Goal: Navigation & Orientation: Find specific page/section

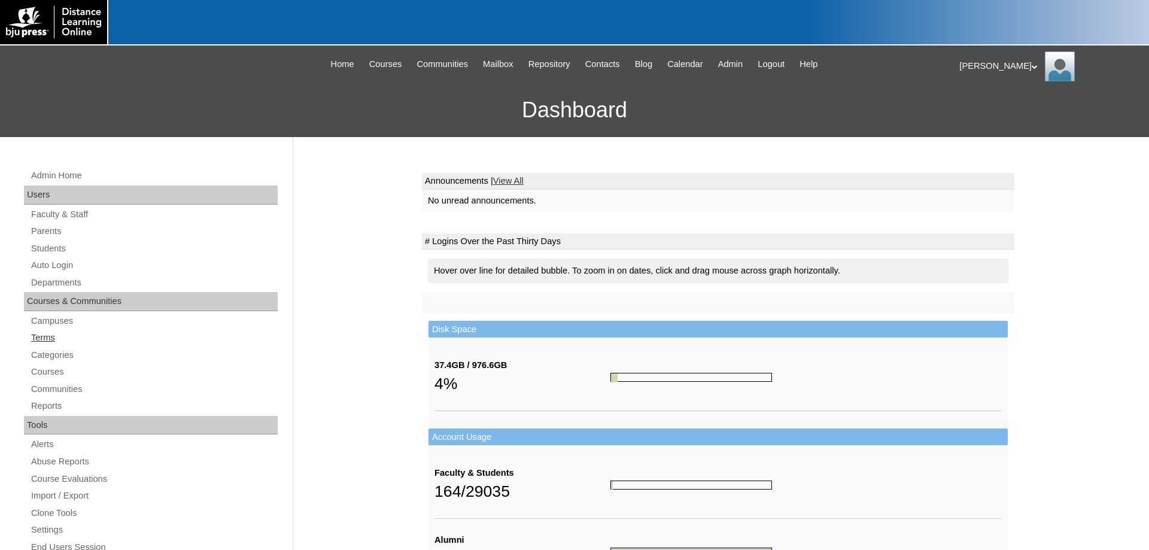
click at [46, 336] on link "Terms" at bounding box center [154, 337] width 248 height 15
click at [552, 58] on span "Repository" at bounding box center [549, 64] width 42 height 14
click at [53, 341] on link "Terms" at bounding box center [154, 337] width 248 height 15
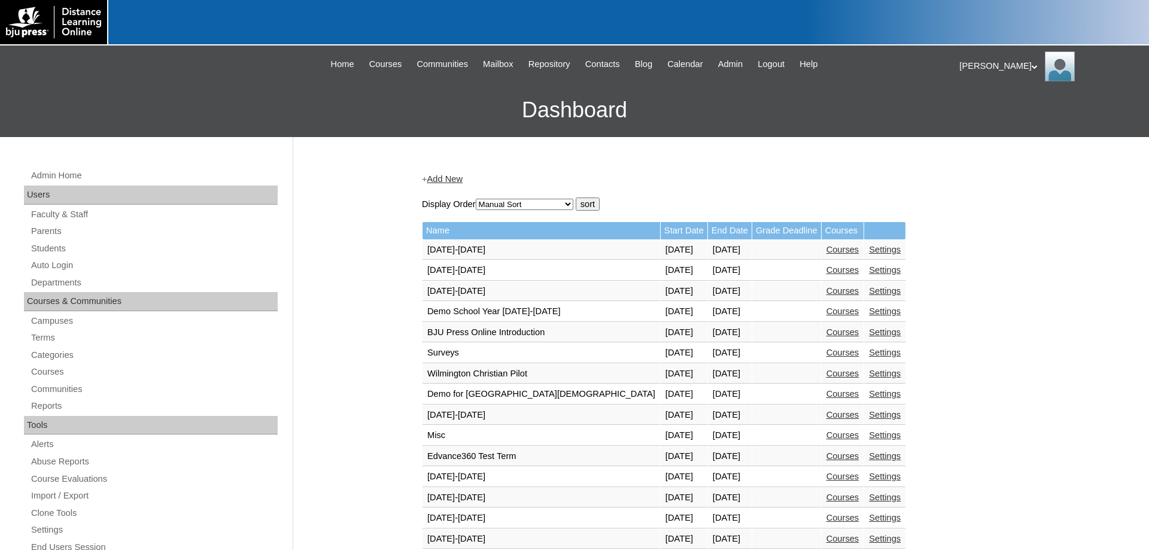
scroll to position [427, 0]
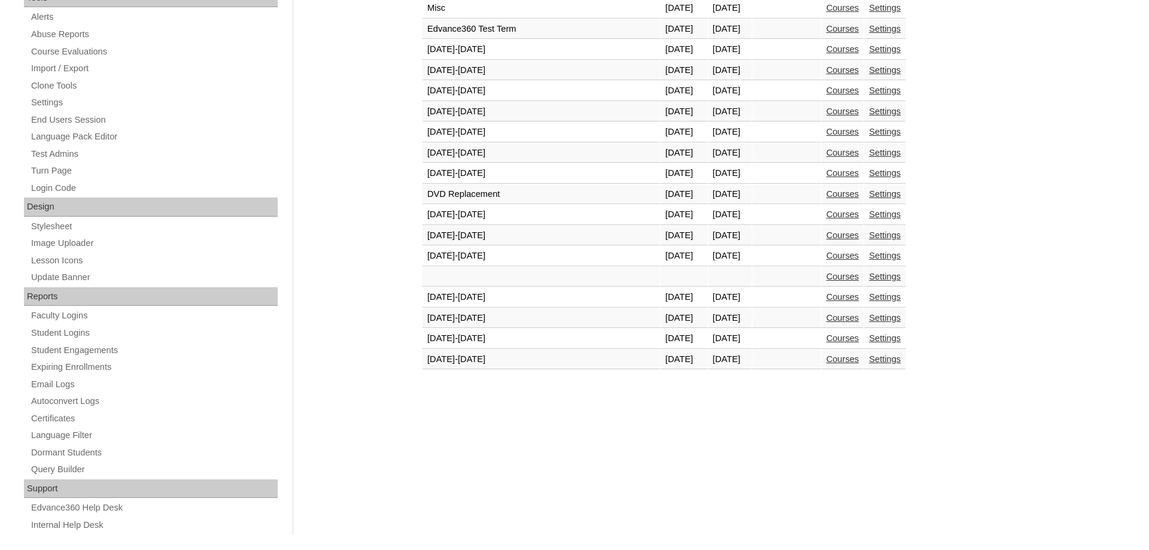
click at [826, 364] on link "Courses" at bounding box center [842, 359] width 33 height 10
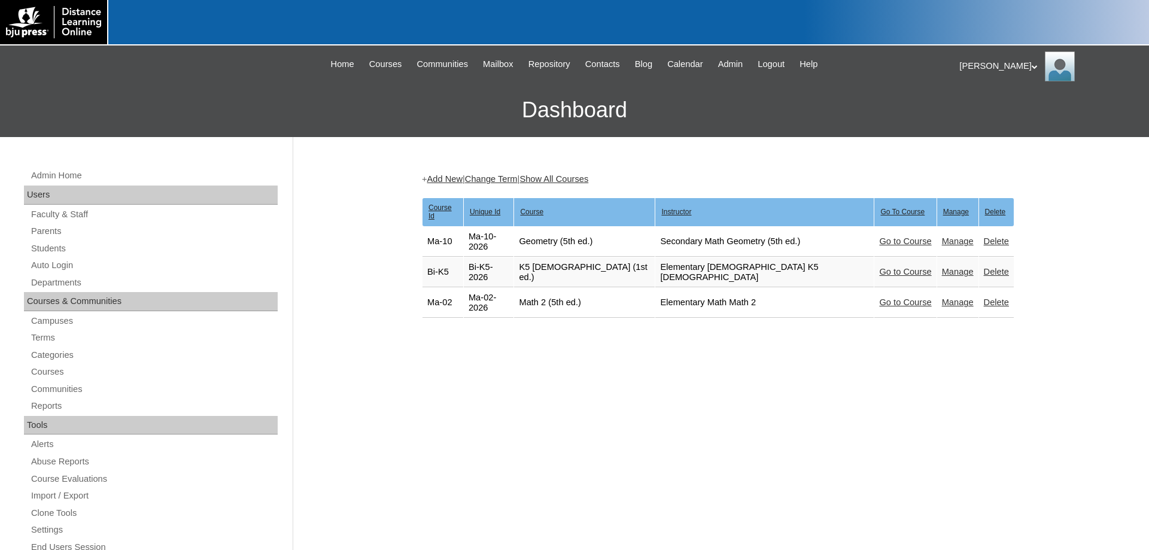
click at [879, 297] on link "Go to Course" at bounding box center [905, 302] width 52 height 10
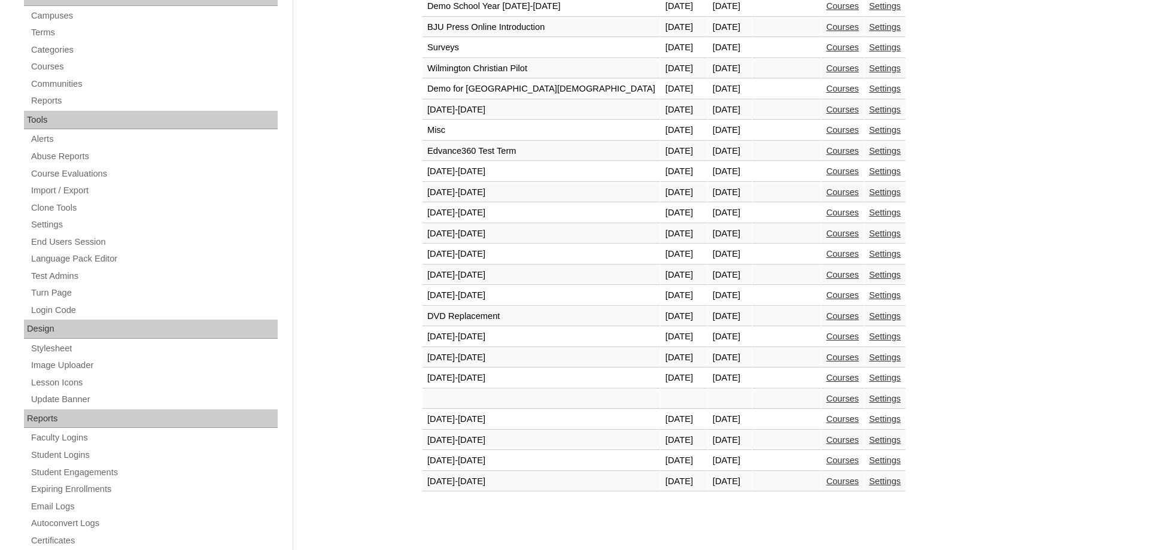
scroll to position [366, 0]
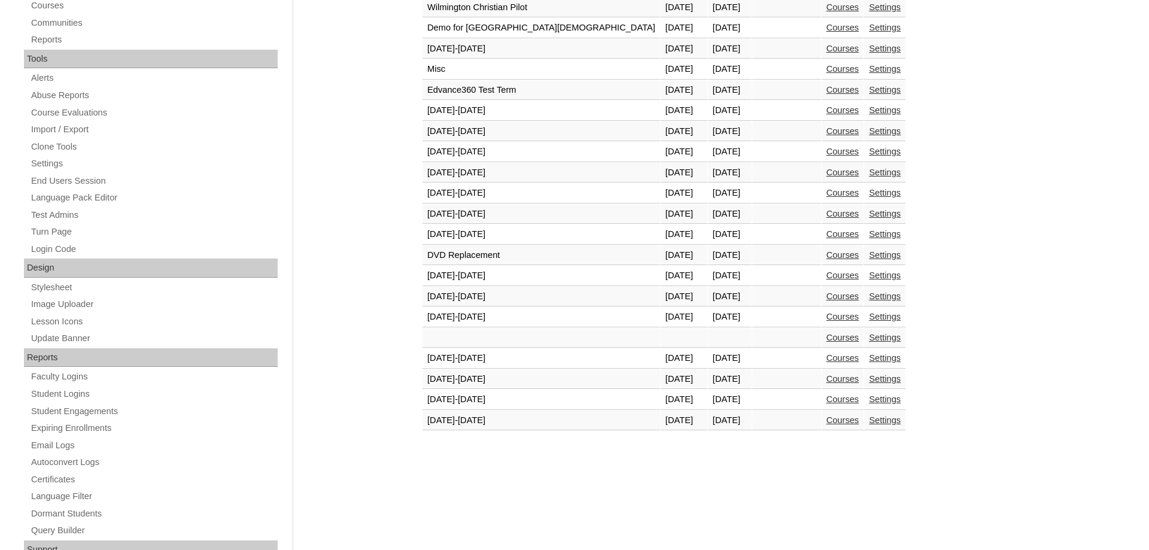
click at [826, 421] on link "Courses" at bounding box center [842, 420] width 33 height 10
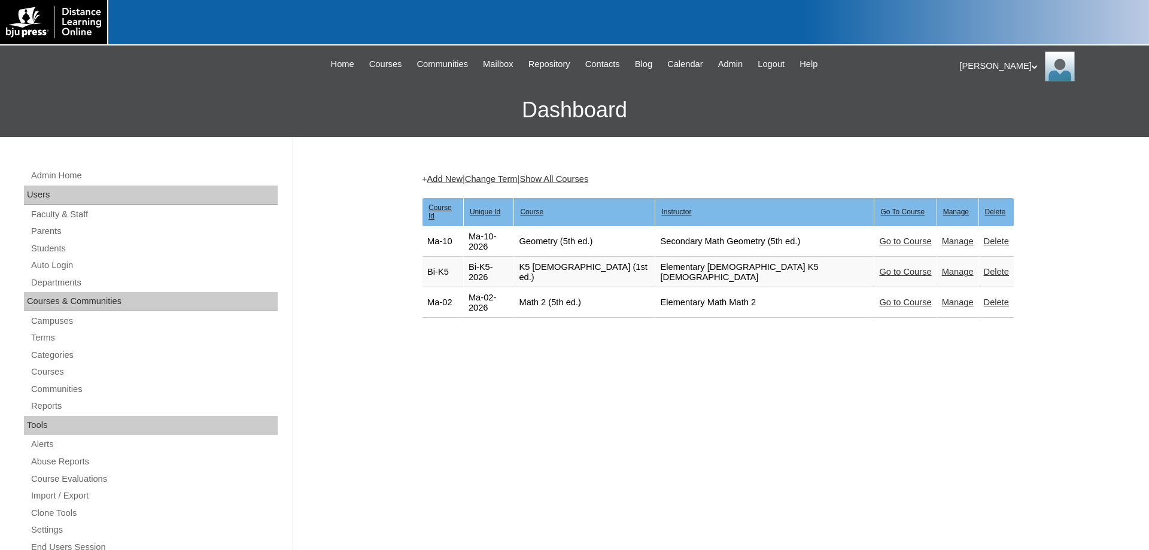
click at [879, 297] on link "Go to Course" at bounding box center [905, 302] width 52 height 10
